Goal: Task Accomplishment & Management: Manage account settings

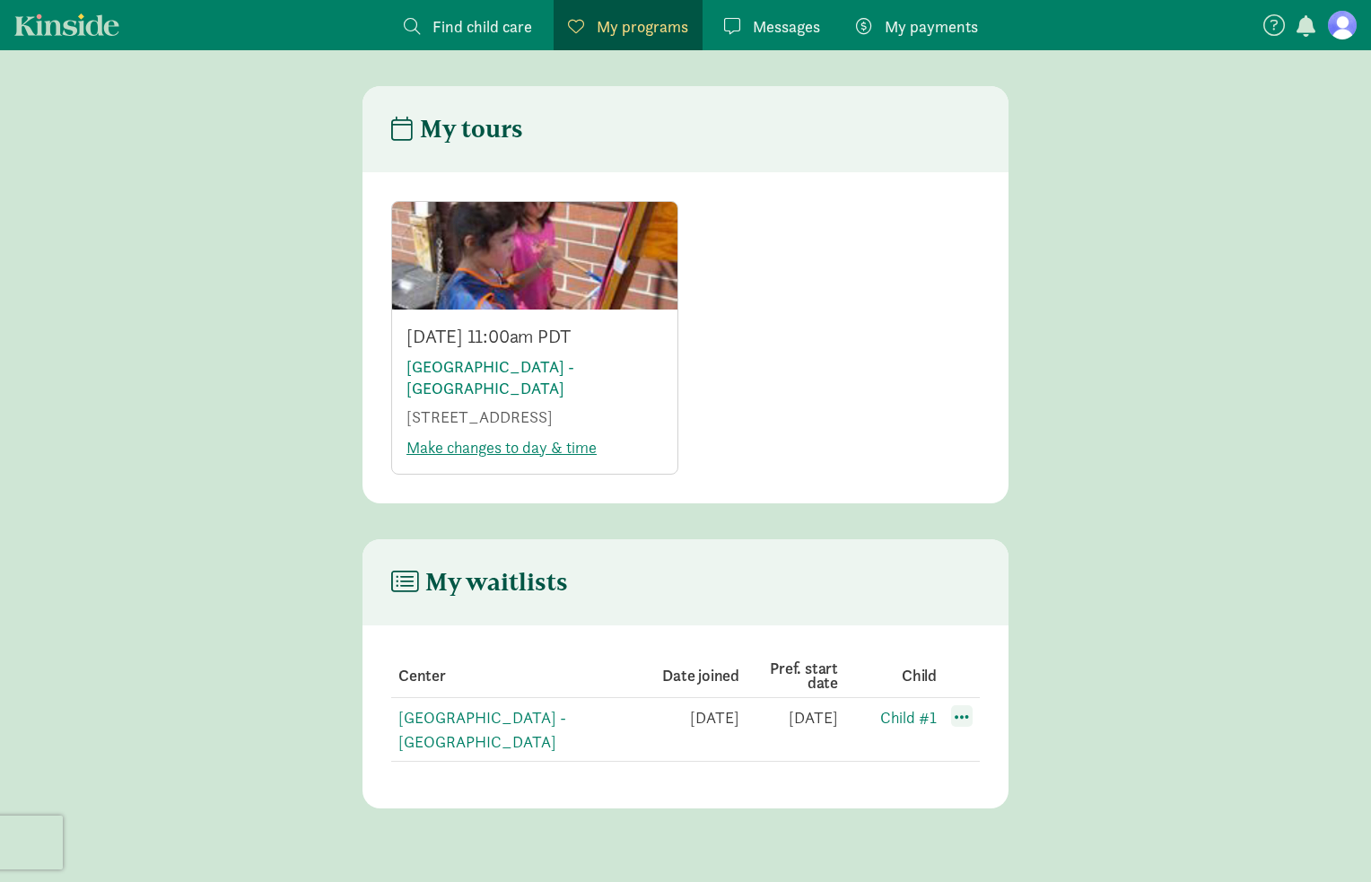
click at [964, 727] on span at bounding box center [962, 716] width 22 height 22
click at [1003, 770] on div "Edit preferences" at bounding box center [1024, 755] width 161 height 39
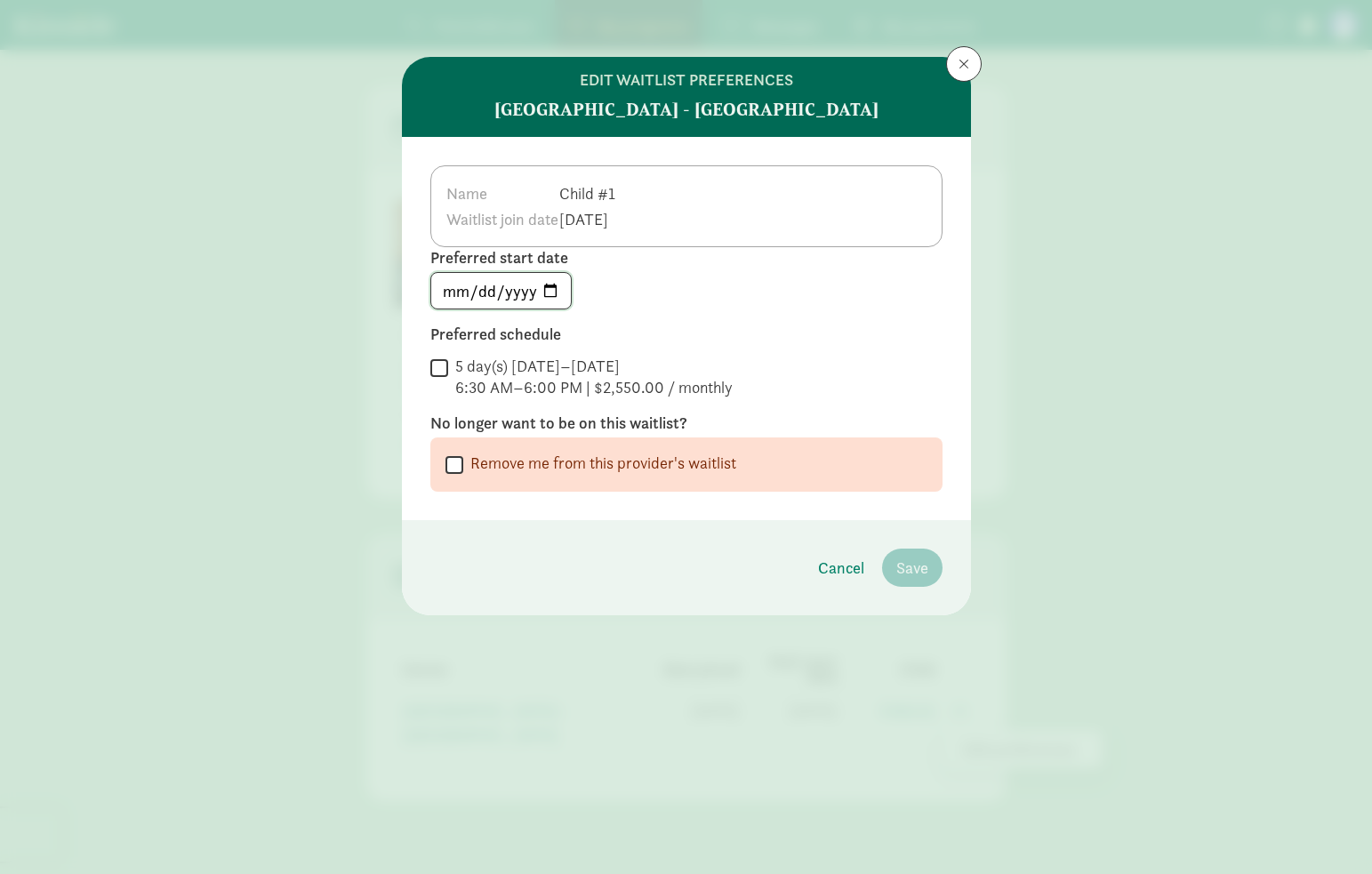
click at [459, 293] on input "[DATE]" at bounding box center [501, 290] width 140 height 36
click at [467, 289] on input "[DATE]" at bounding box center [501, 290] width 140 height 36
click at [462, 289] on input "[DATE]" at bounding box center [501, 290] width 140 height 36
click at [555, 291] on input "[DATE]" at bounding box center [501, 290] width 140 height 36
type input "[DATE]"
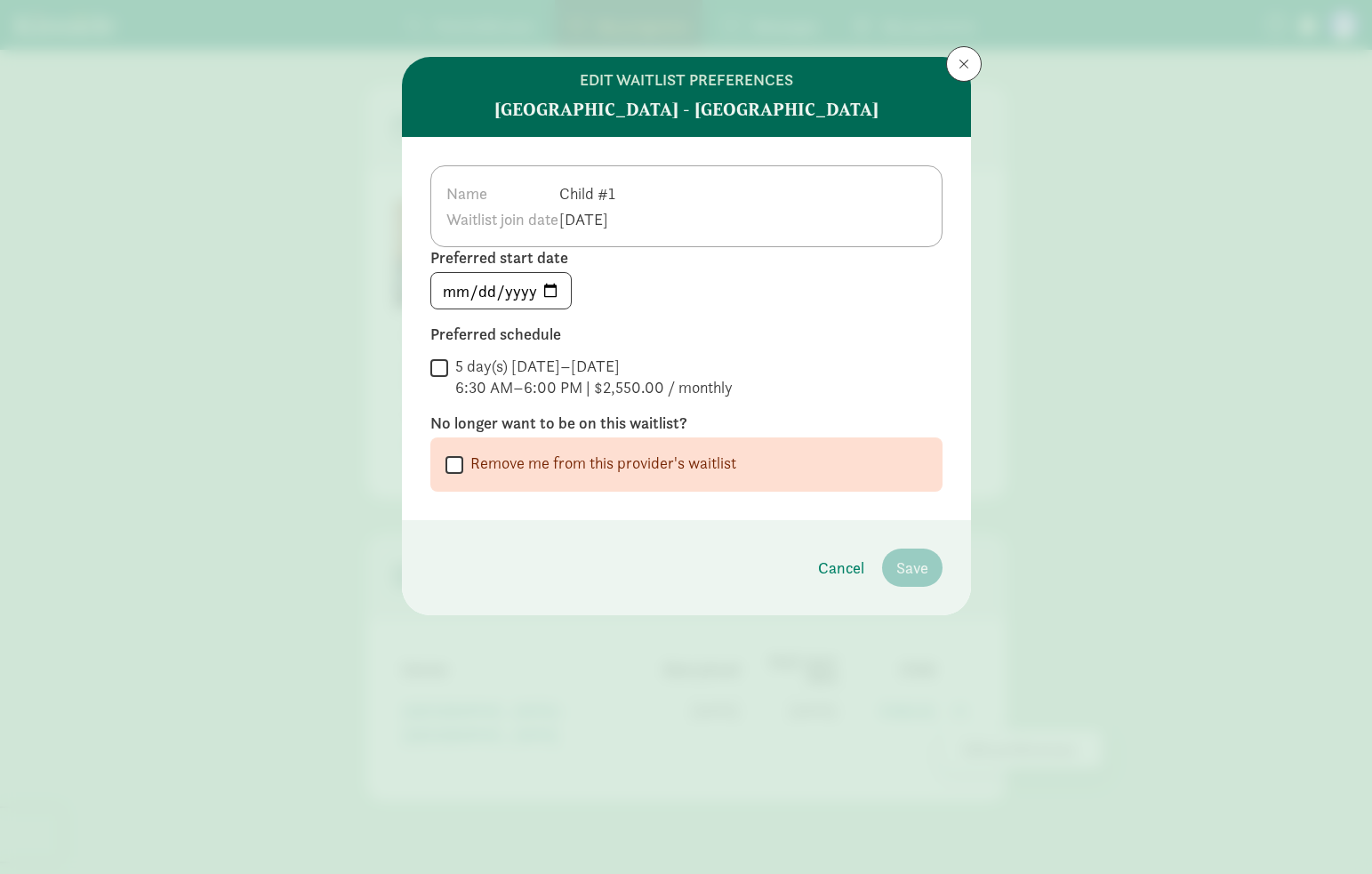
click at [442, 367] on input "5 day(s) [DATE]–[DATE] 6:30 AM–6:00 PM | $2,550.00 / monthly" at bounding box center [439, 368] width 18 height 24
checkbox input "true"
click at [906, 565] on span "Save" at bounding box center [912, 568] width 32 height 24
